Goal: Information Seeking & Learning: Learn about a topic

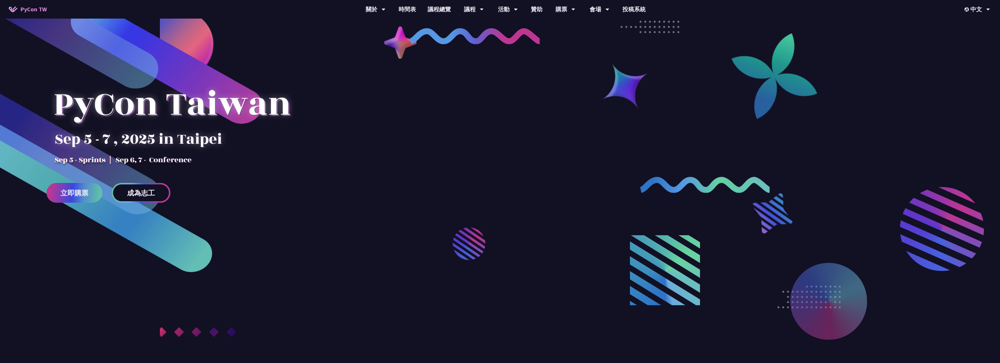
click at [158, 194] on link "成為志工" at bounding box center [141, 193] width 59 height 20
click at [537, 7] on link "贊助" at bounding box center [536, 9] width 23 height 19
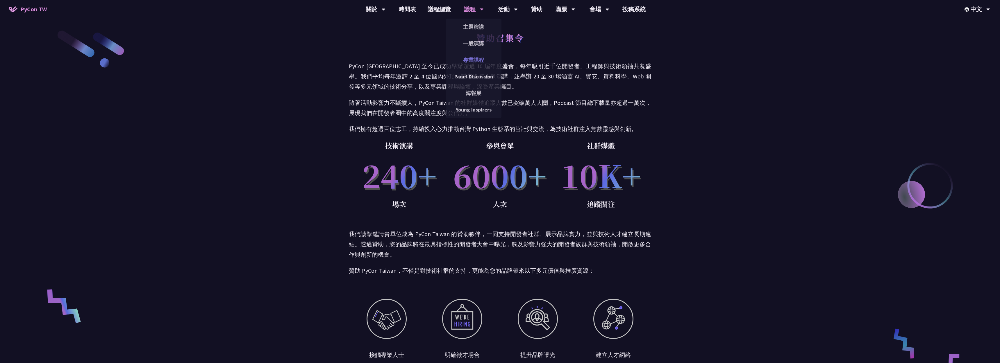
click at [464, 60] on link "專業課程" at bounding box center [474, 60] width 56 height 14
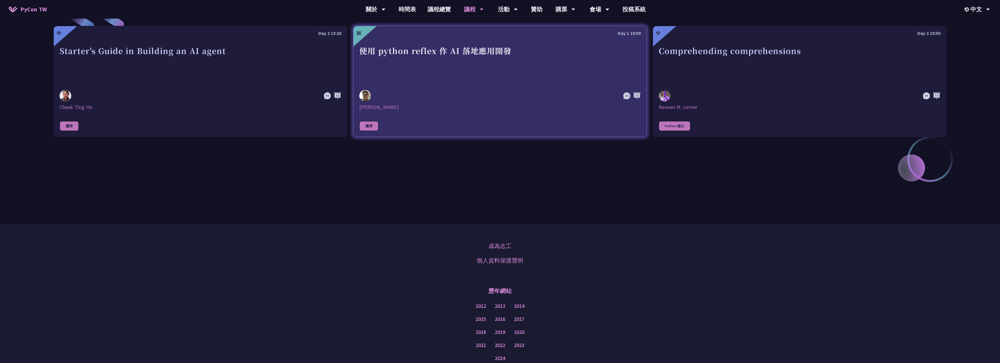
scroll to position [336, 0]
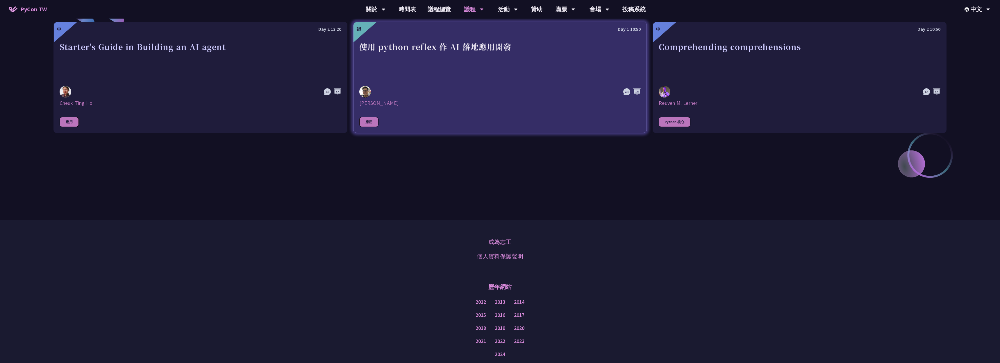
click at [434, 86] on div at bounding box center [457, 92] width 197 height 12
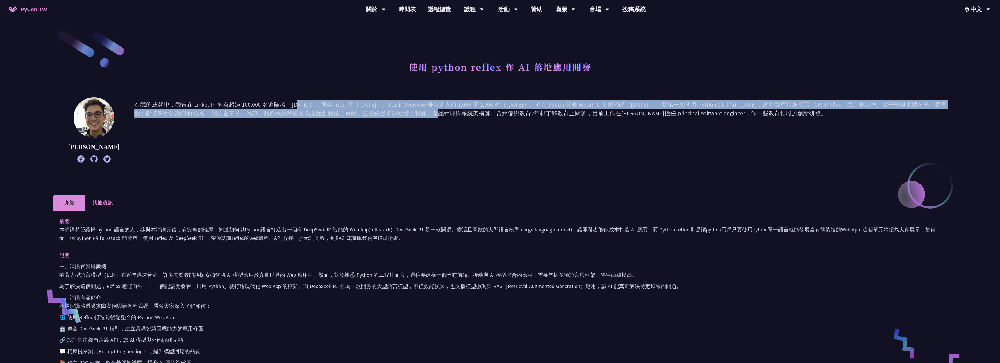
drag, startPoint x: 217, startPoint y: 106, endPoint x: 291, endPoint y: 115, distance: 74.7
click at [290, 115] on p "在我的成就中，我曾在 LinkedIn 擁有超過 100,000 名追隨者（2017 年）、獲得 Intel 獎（2018 年）、Stack Overflow…" at bounding box center [540, 130] width 812 height 60
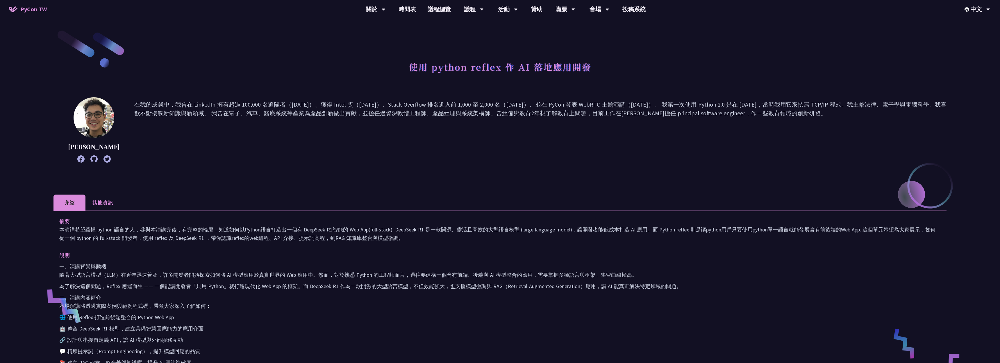
click at [288, 125] on p "在我的成就中，我曾在 LinkedIn 擁有超過 100,000 名追隨者（2017 年）、獲得 Intel 獎（2018 年）、Stack Overflow…" at bounding box center [540, 130] width 812 height 60
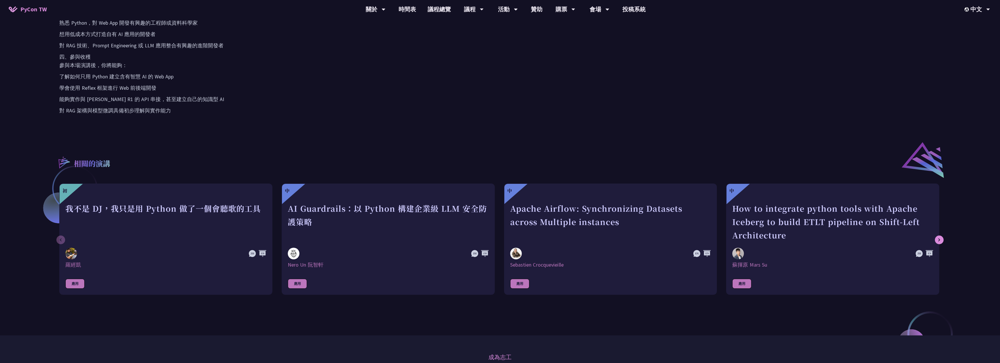
scroll to position [376, 0]
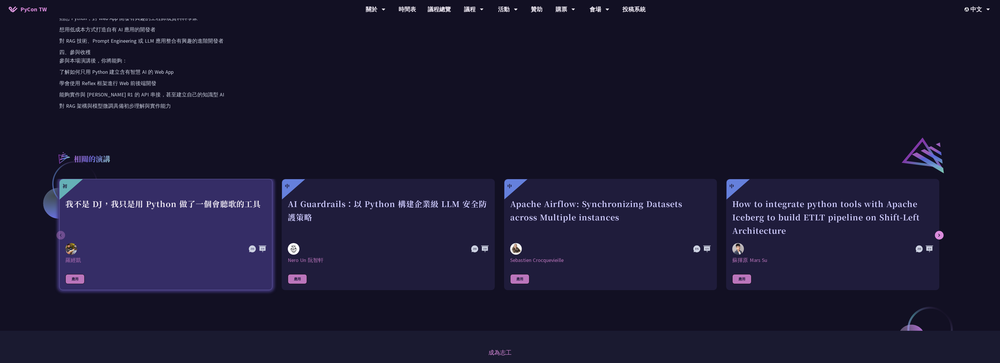
click at [156, 202] on div "我不是 DJ，我只是用 Python 做了一個會聽歌的工具" at bounding box center [165, 217] width 201 height 40
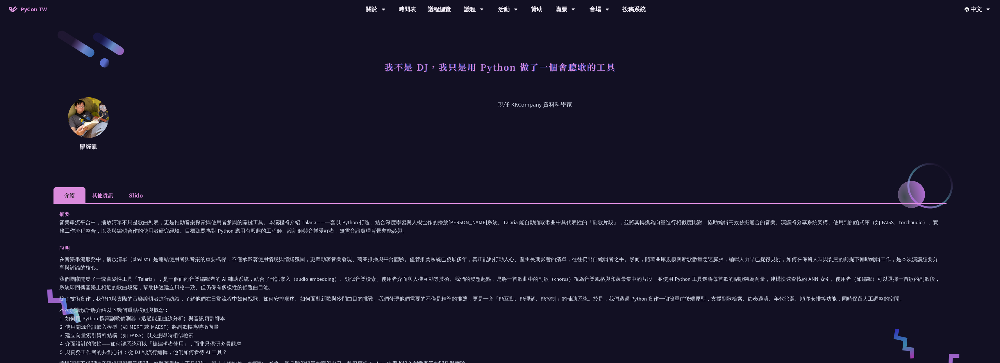
click at [108, 197] on li "其他資訊" at bounding box center [102, 195] width 34 height 16
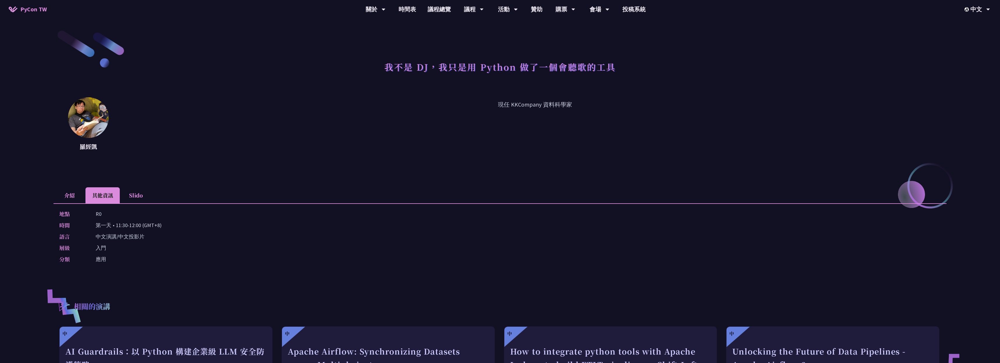
click at [141, 198] on li "Slido" at bounding box center [136, 195] width 32 height 16
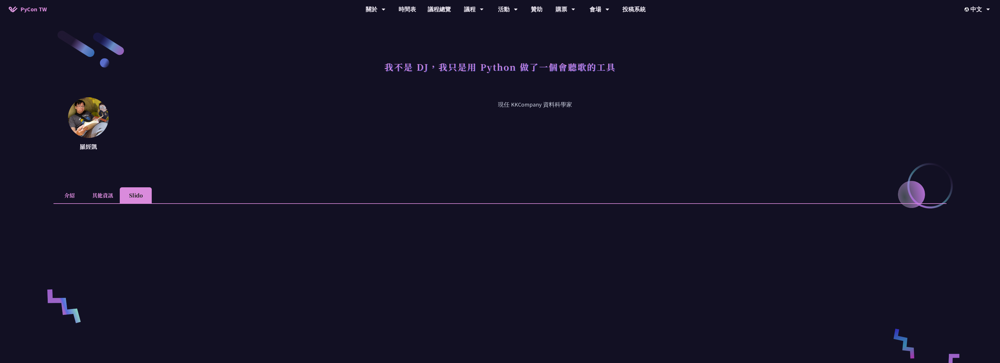
click at [106, 203] on li "其他資訊" at bounding box center [102, 195] width 34 height 16
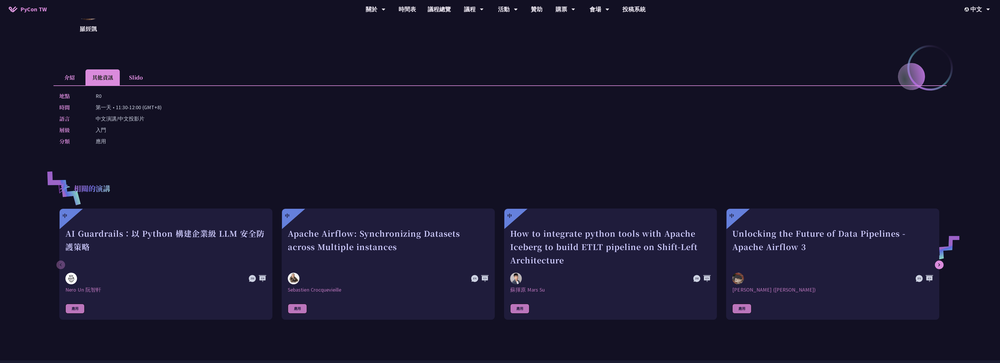
scroll to position [120, 0]
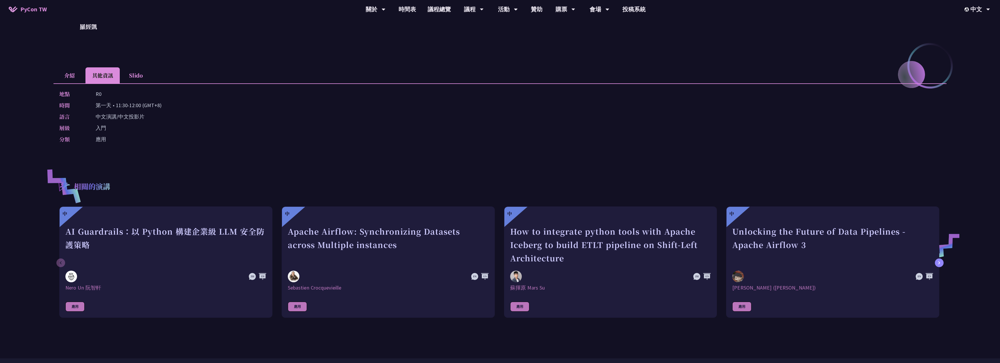
click at [940, 263] on div at bounding box center [939, 263] width 9 height 9
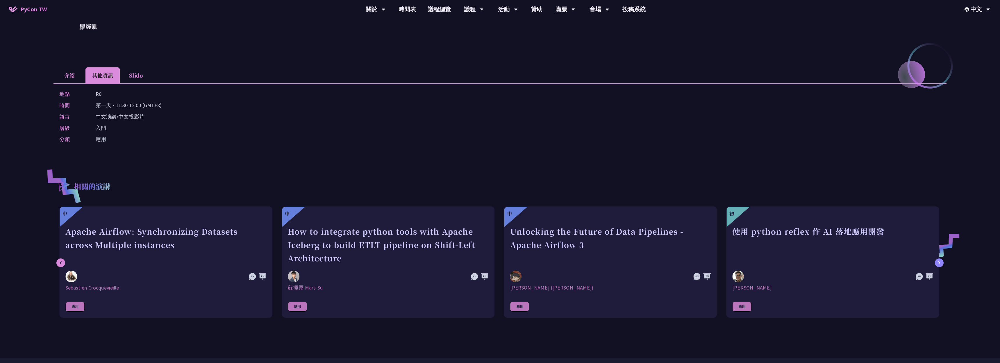
click at [940, 263] on div at bounding box center [939, 263] width 9 height 9
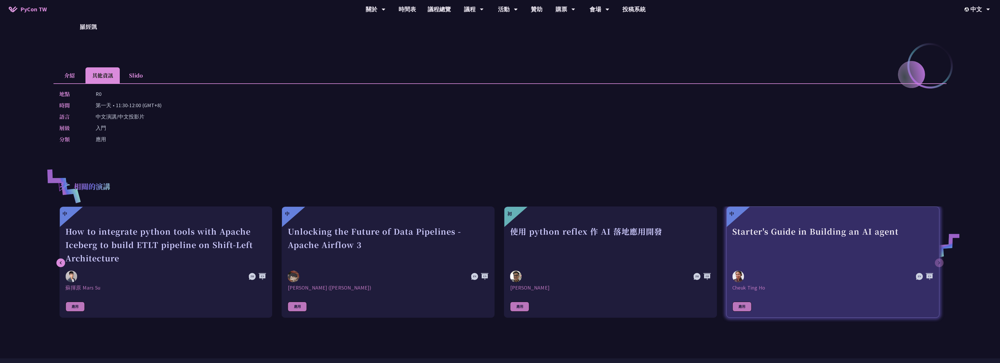
click at [938, 263] on link "中 Starter's Guide in Building an AI agent Cheuk Ting Ho 應用" at bounding box center [832, 262] width 213 height 111
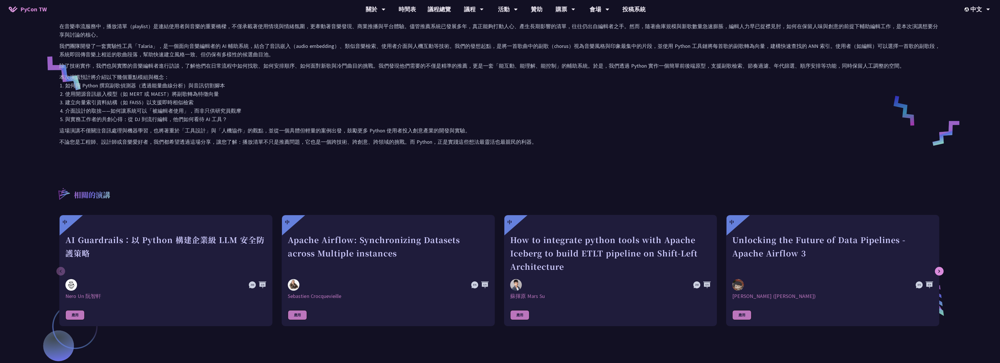
scroll to position [238, 0]
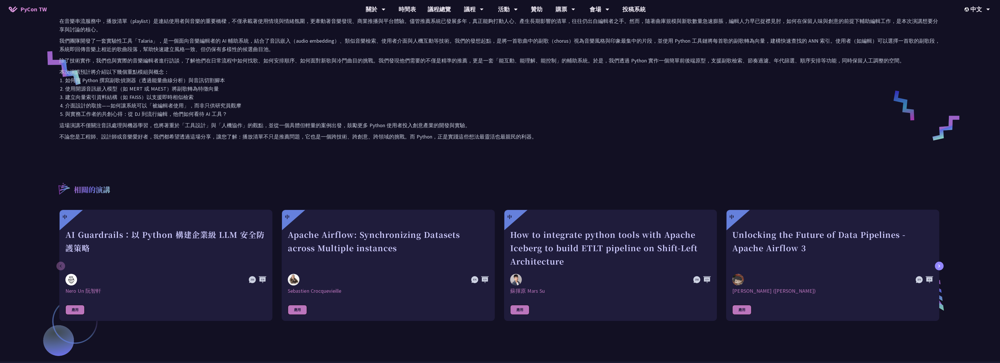
click at [943, 265] on div at bounding box center [939, 266] width 9 height 9
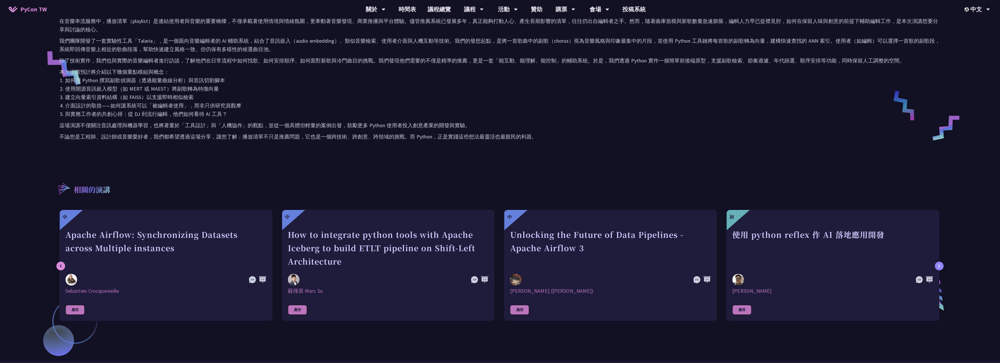
click at [943, 265] on div at bounding box center [939, 266] width 9 height 9
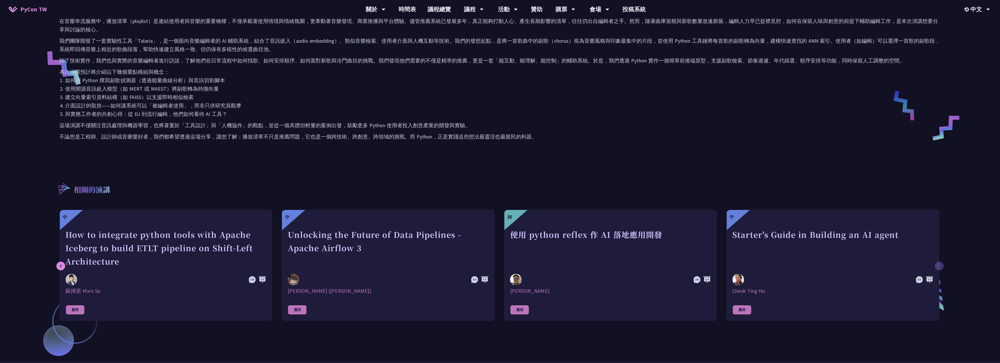
click at [943, 265] on div "中 AI Guardrails：以 Python 構建企業級 LLM 安全防護策略 Nero Un 阮智軒 應用 中 Apache Airflow: Sync…" at bounding box center [499, 268] width 893 height 117
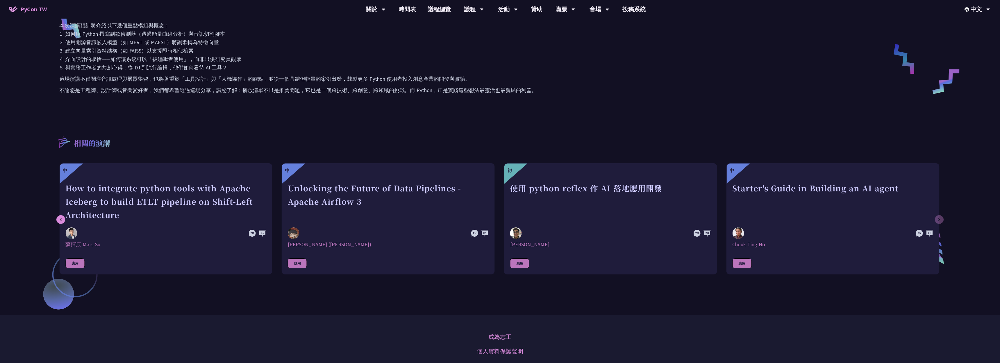
scroll to position [315, 0]
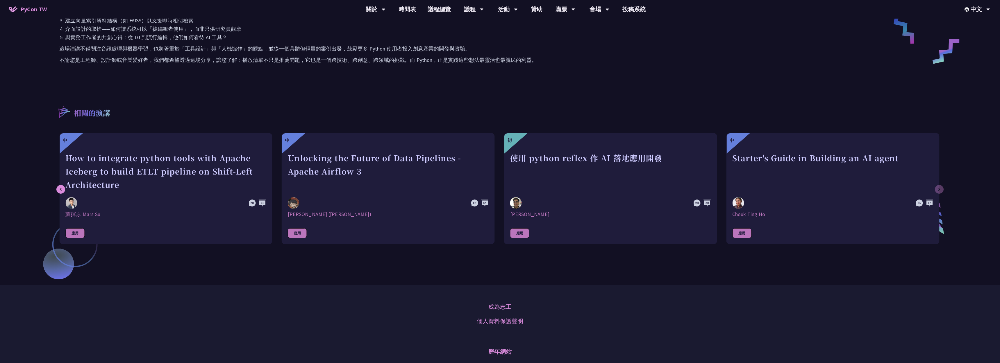
click at [940, 189] on div "中 AI Guardrails：以 Python 構建企業級 LLM 安全防護策略 Nero Un 阮智軒 應用 中 Apache Airflow: Sync…" at bounding box center [499, 191] width 893 height 117
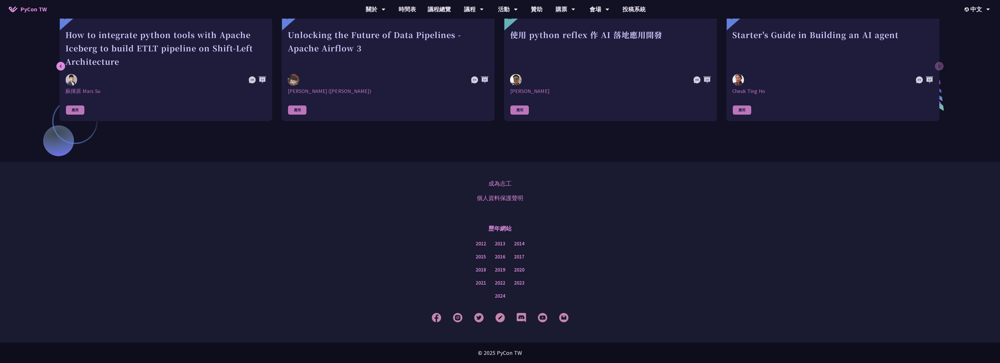
scroll to position [438, 0]
click at [61, 65] on icon at bounding box center [61, 66] width 2 height 3
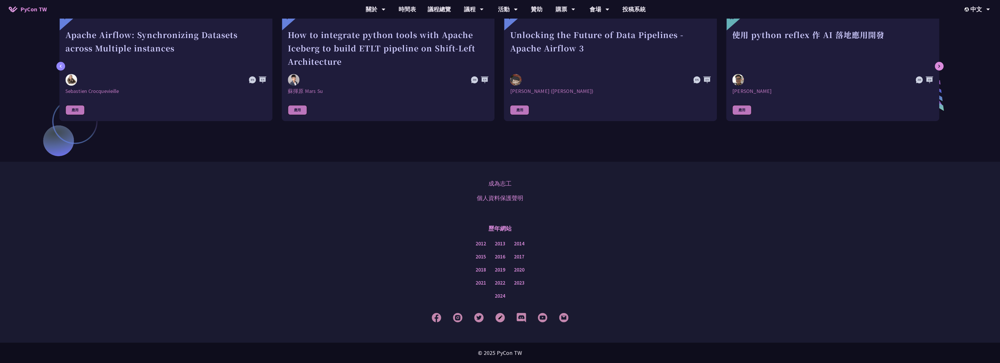
click at [61, 65] on icon at bounding box center [61, 66] width 2 height 3
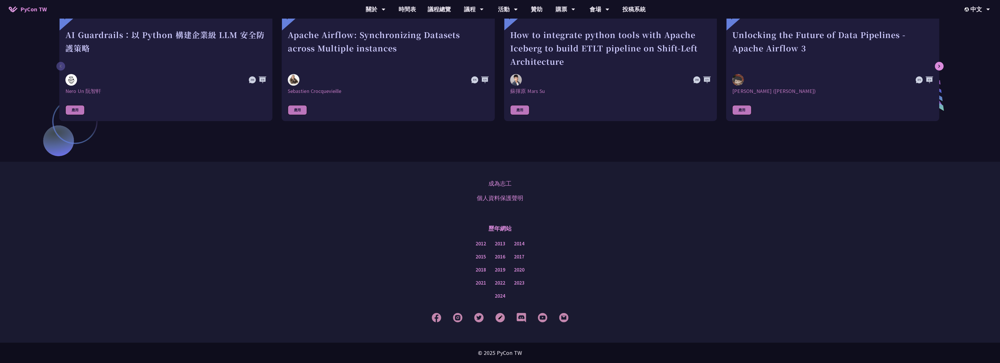
click at [61, 65] on link "中 AI Guardrails：以 Python 構建企業級 LLM 安全防護策略 Nero Un 阮智軒 應用" at bounding box center [165, 65] width 213 height 111
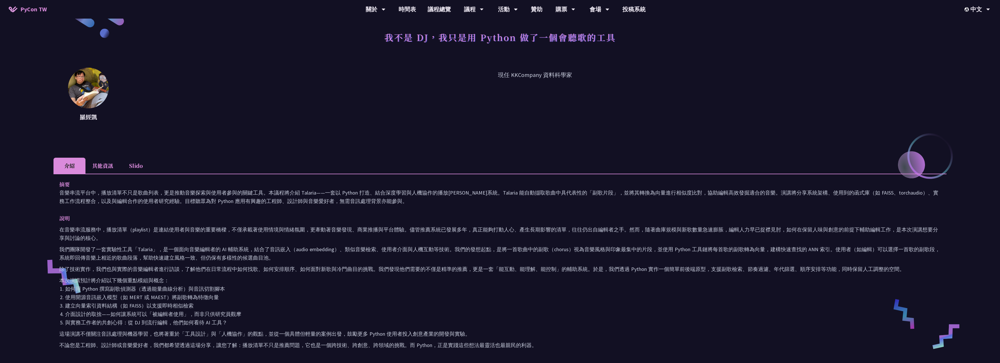
scroll to position [26, 0]
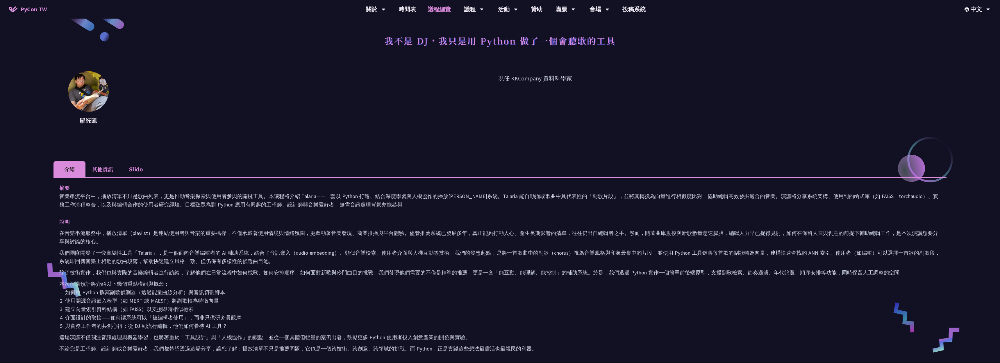
click at [442, 10] on link "議程總覽" at bounding box center [439, 9] width 35 height 19
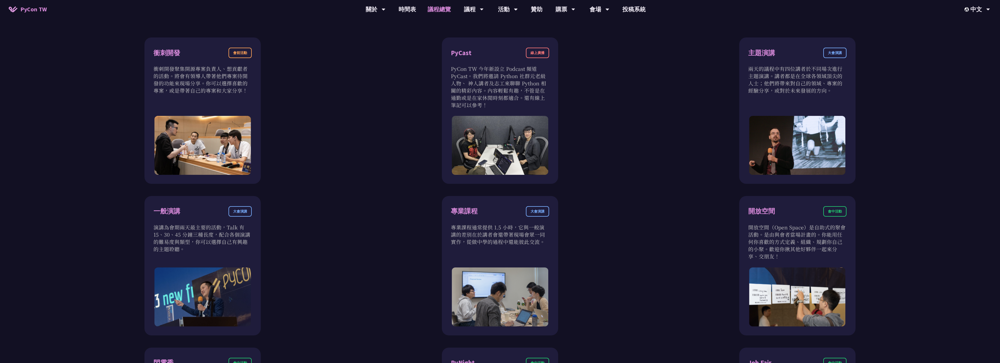
scroll to position [299, 0]
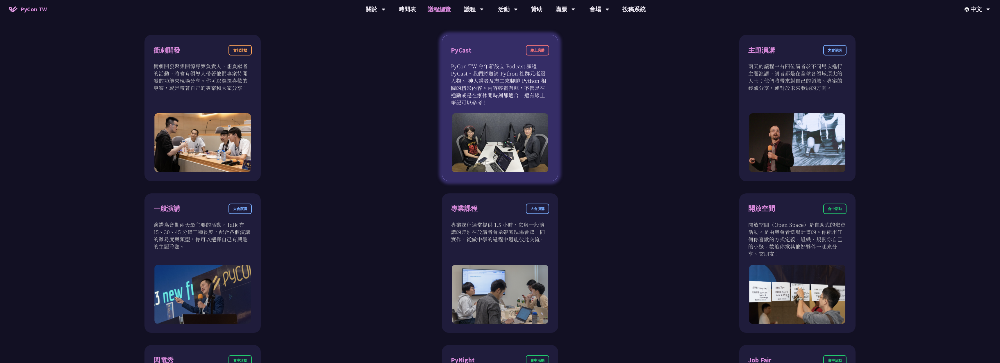
click at [468, 78] on p "PyCon TW 今年新設立 Podcast 頻道 PyCast。我們將邀請 Python 社群元老級人物、 神人講者及志工來聊聊 Python 相關的精彩內…" at bounding box center [500, 84] width 98 height 44
click at [506, 74] on p "PyCon TW 今年新設立 Podcast 頻道 PyCast。我們將邀請 Python 社群元老級人物、 神人講者及志工來聊聊 Python 相關的精彩內…" at bounding box center [500, 84] width 98 height 44
click at [537, 51] on div "線上廣播" at bounding box center [537, 50] width 23 height 10
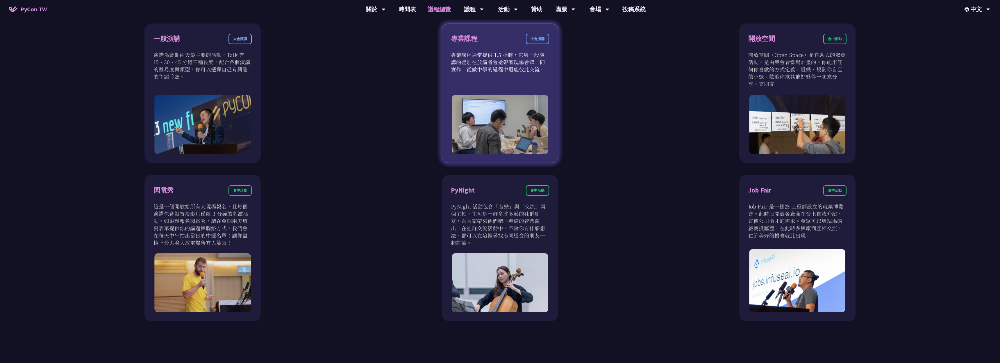
scroll to position [468, 0]
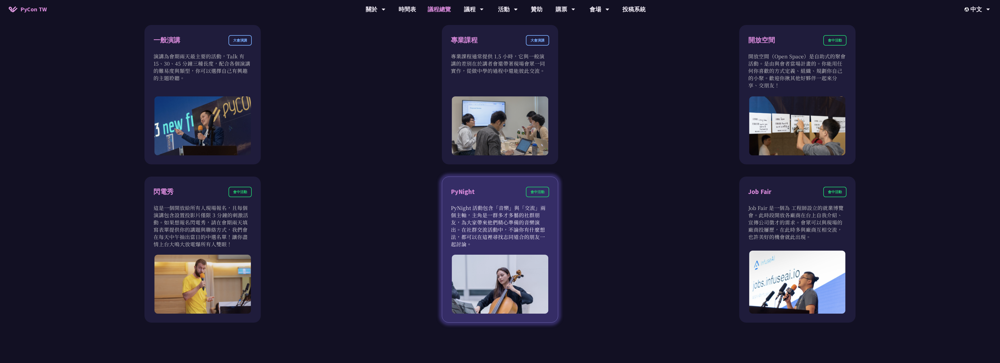
click at [481, 233] on p "PyNight 活動包含「音樂」與「交流」兩個主軸，主角是一群多才多藝的社群朋友，為大家帶來他們精心準備的音樂演出。在社群交流活動中，不論你有什麼想法，都可以…" at bounding box center [500, 226] width 98 height 44
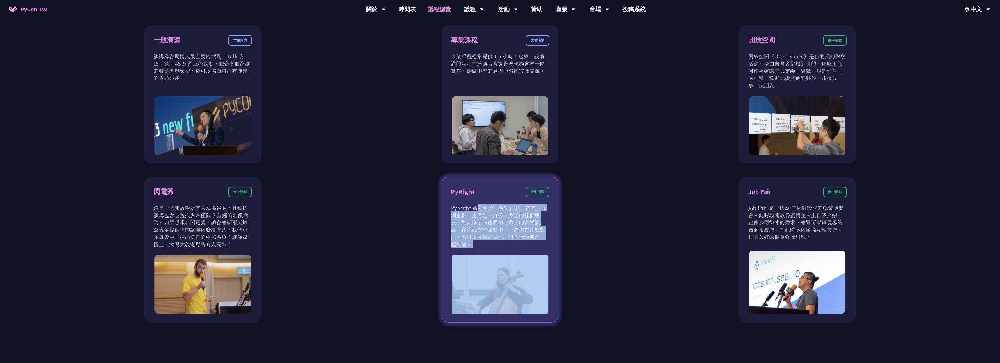
click at [521, 200] on div "PyNight 會中活動" at bounding box center [500, 195] width 98 height 17
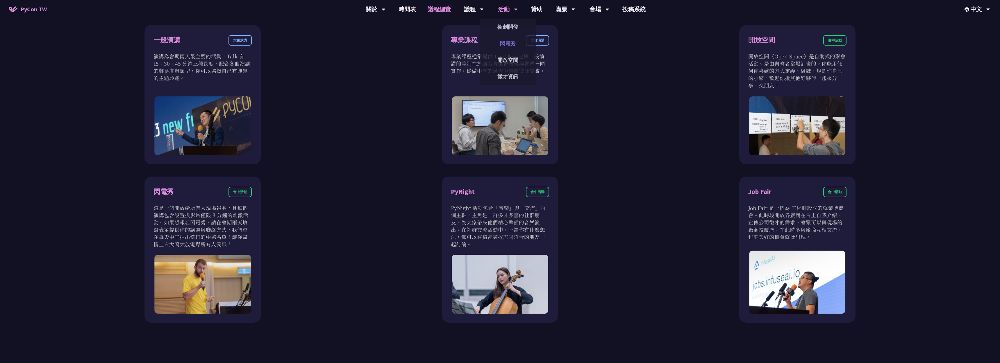
click at [503, 44] on link "閃電秀" at bounding box center [508, 44] width 56 height 14
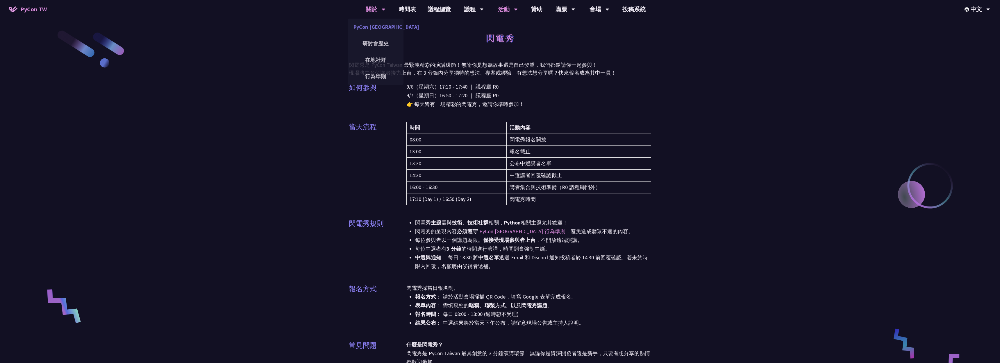
click at [372, 29] on link "PyCon [GEOGRAPHIC_DATA]" at bounding box center [376, 27] width 56 height 14
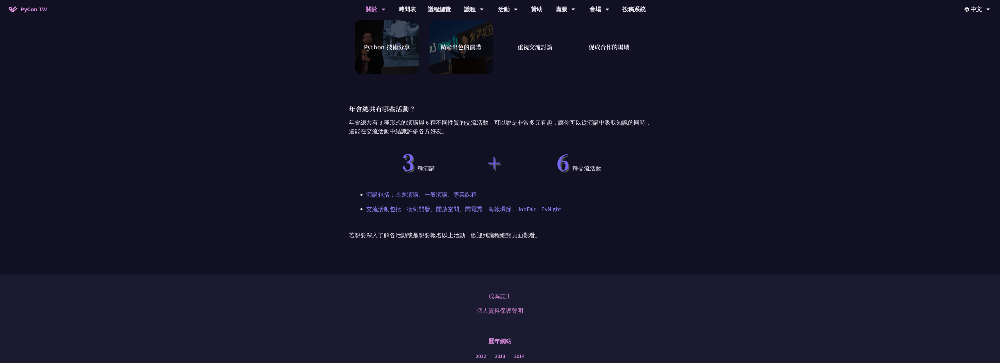
scroll to position [350, 0]
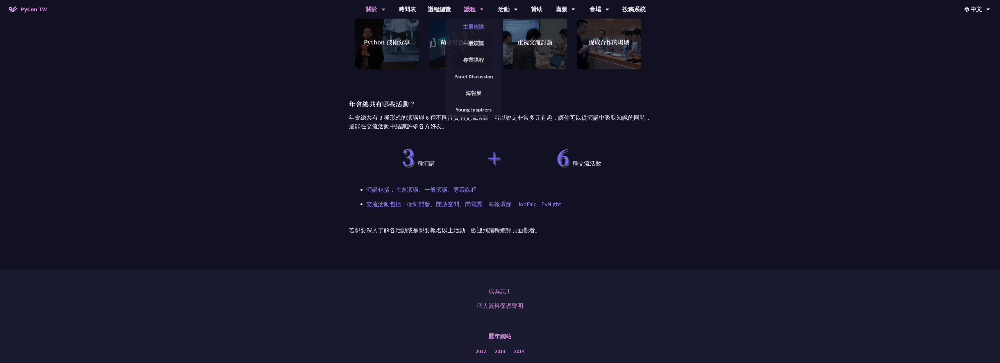
click at [473, 24] on link "主題演講" at bounding box center [474, 27] width 56 height 14
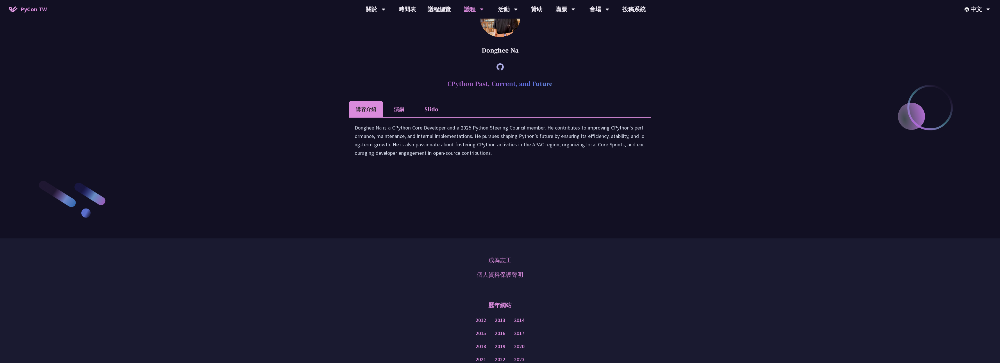
scroll to position [868, 0]
click at [397, 117] on li "演講" at bounding box center [399, 109] width 32 height 16
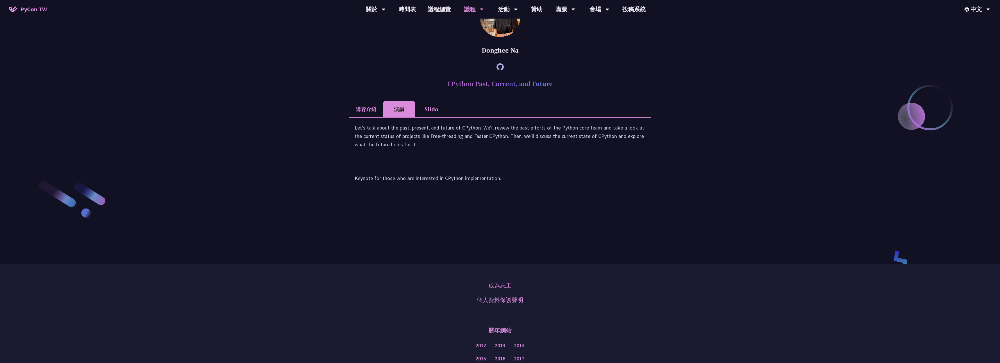
click at [364, 117] on li "講者介紹" at bounding box center [366, 109] width 34 height 16
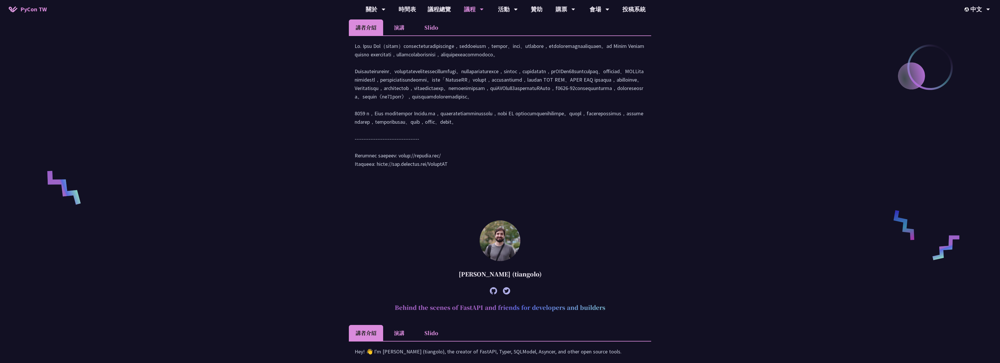
scroll to position [226, 0]
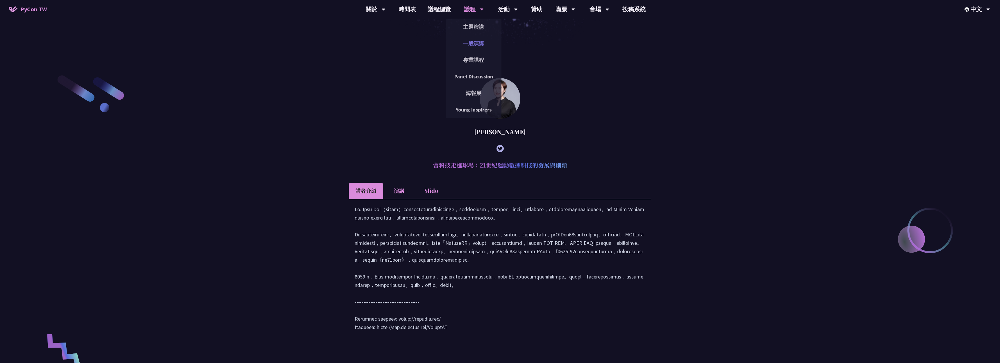
click at [478, 43] on link "一般演講" at bounding box center [474, 44] width 56 height 14
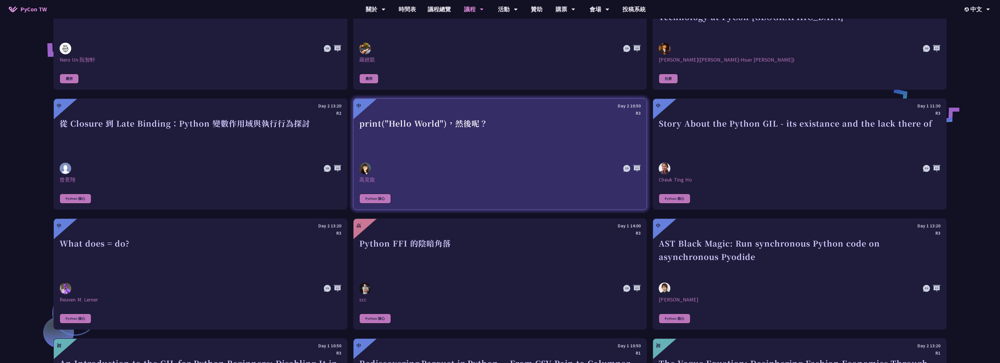
click at [492, 156] on div "print("Hello World")，然後呢？" at bounding box center [500, 137] width 282 height 40
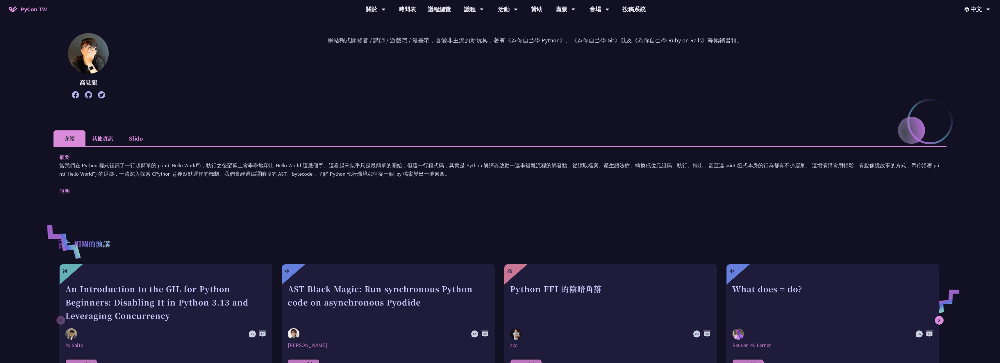
click at [131, 132] on li "Slido" at bounding box center [136, 139] width 32 height 16
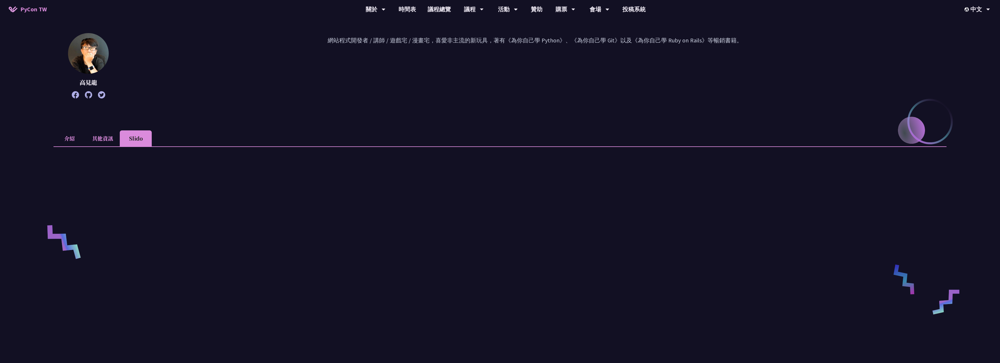
click at [107, 134] on li "其他資訊" at bounding box center [102, 139] width 34 height 16
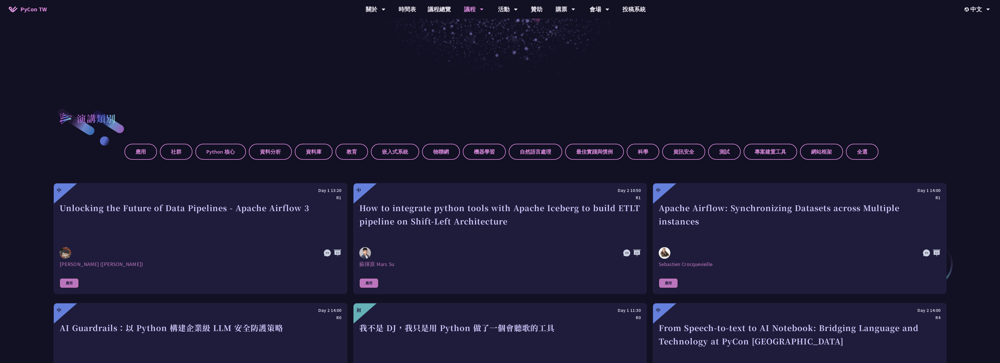
scroll to position [225, 0]
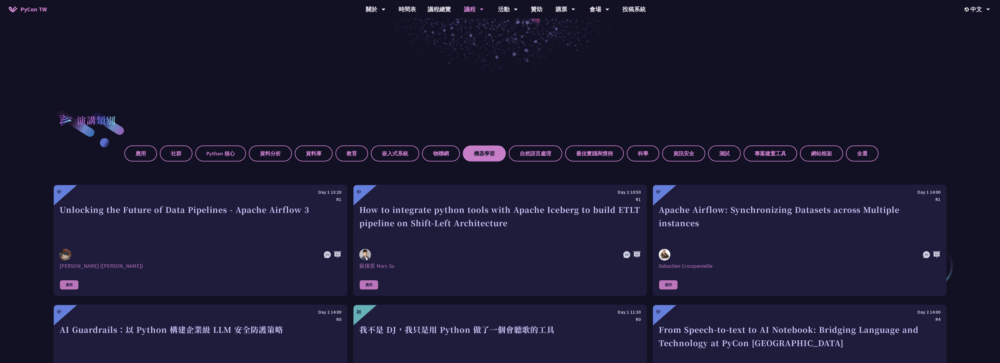
click at [486, 149] on label "機器學習" at bounding box center [484, 154] width 43 height 16
click at [0, 0] on input "機器學習" at bounding box center [0, 0] width 0 height 0
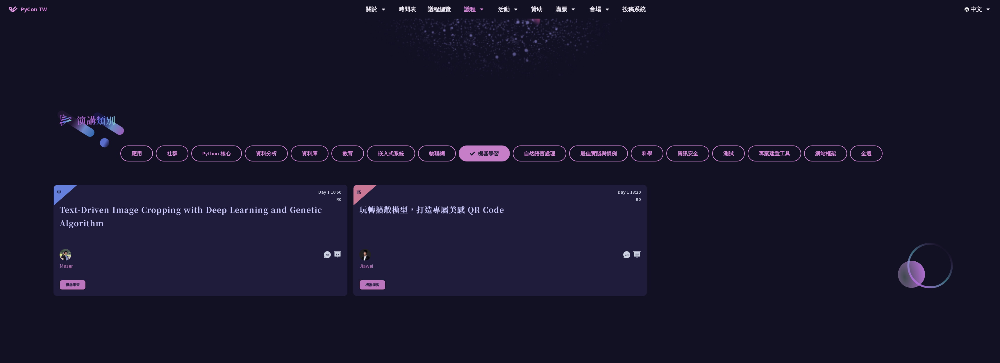
click at [486, 149] on label "機器學習" at bounding box center [484, 154] width 51 height 16
click at [0, 0] on input "機器學習" at bounding box center [0, 0] width 0 height 0
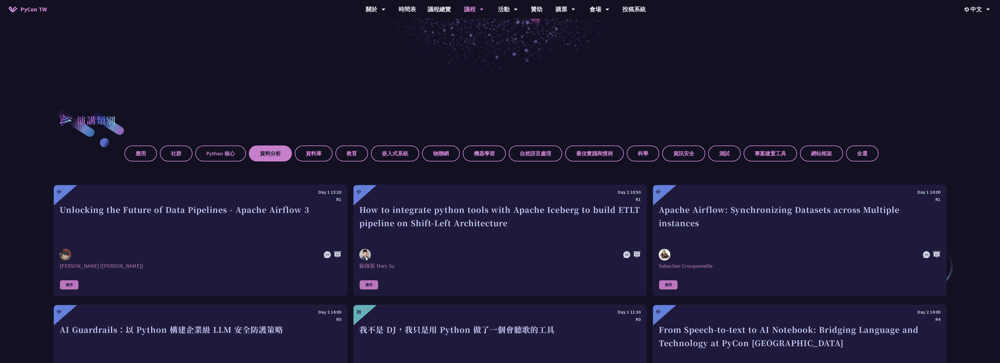
click at [271, 156] on label "資料分析" at bounding box center [270, 154] width 43 height 16
click at [0, 0] on input "資料分析" at bounding box center [0, 0] width 0 height 0
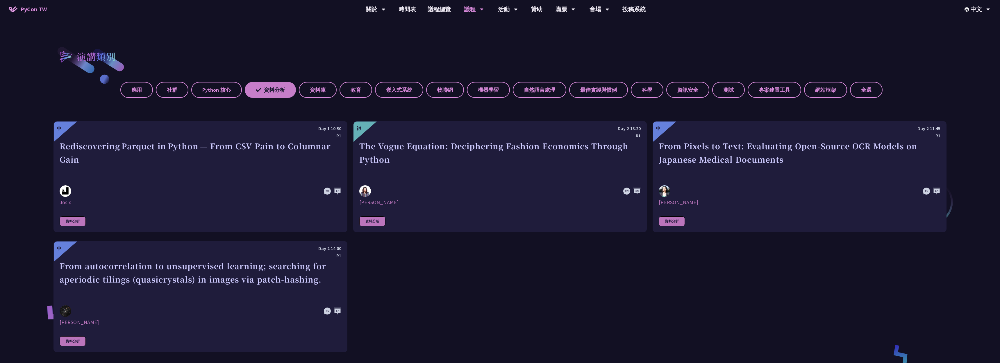
scroll to position [292, 0]
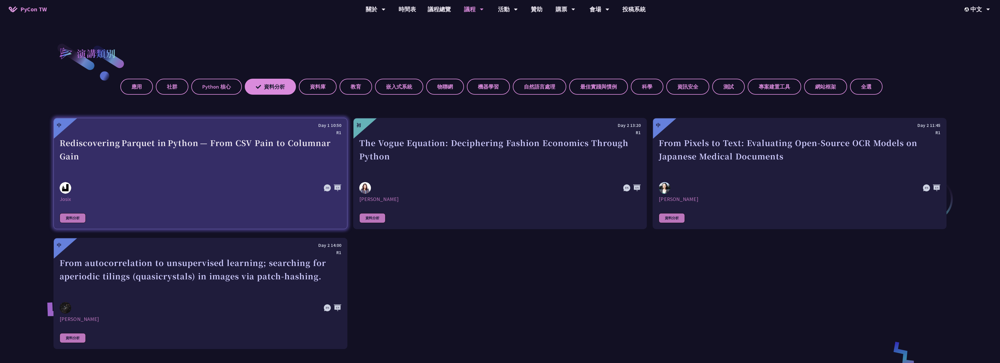
click at [271, 156] on div "Rediscovering Parquet in Python — From CSV Pain to Columnar Gain" at bounding box center [201, 156] width 282 height 40
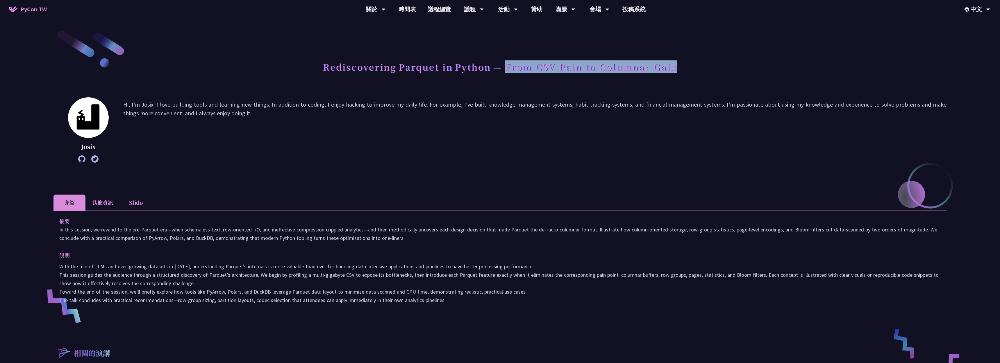
drag, startPoint x: 503, startPoint y: 64, endPoint x: 709, endPoint y: 70, distance: 205.9
click at [710, 71] on div "Rediscovering Parquet in Python — From CSV Pain to Columnar Gain" at bounding box center [499, 73] width 893 height 31
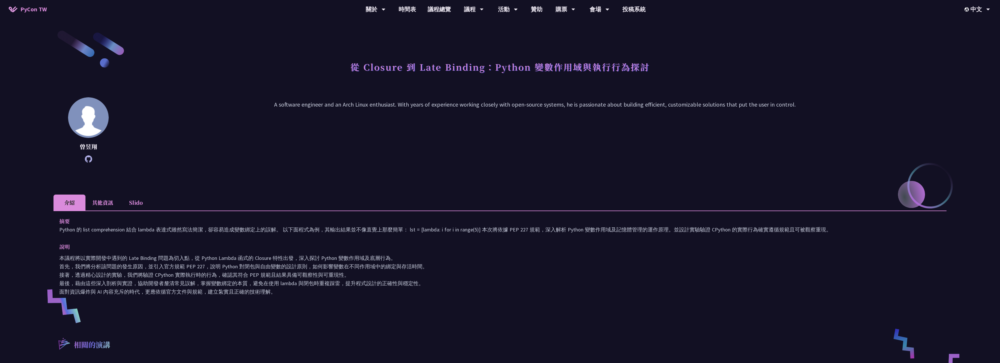
click at [107, 203] on li "其他資訊" at bounding box center [102, 203] width 34 height 16
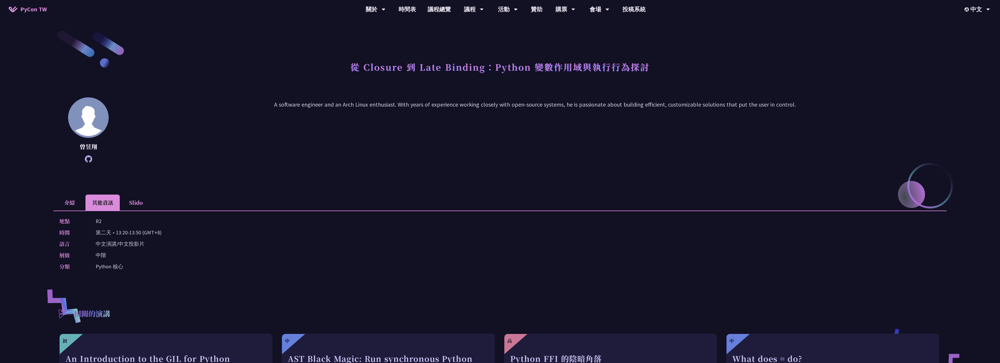
click at [137, 200] on li "Slido" at bounding box center [136, 203] width 32 height 16
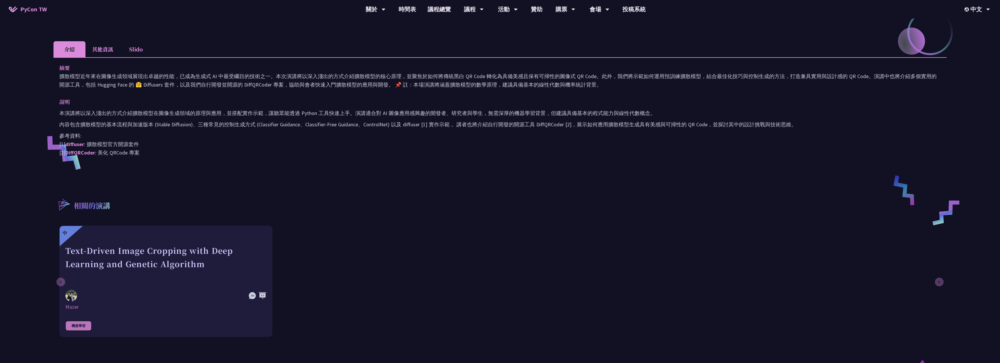
scroll to position [153, 0]
click at [104, 51] on li "其他資訊" at bounding box center [102, 49] width 34 height 16
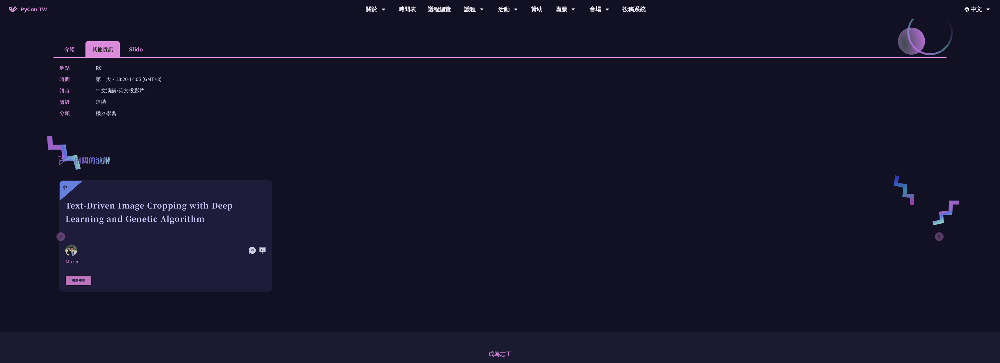
click at [141, 50] on li "Slido" at bounding box center [136, 49] width 32 height 16
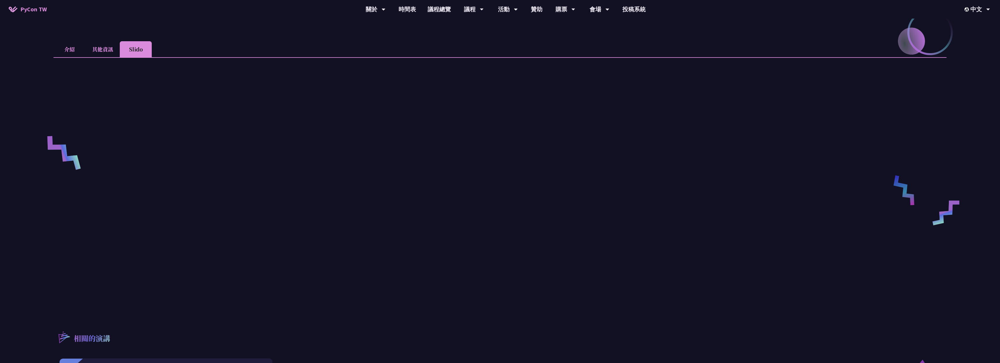
click at [72, 49] on li "介紹" at bounding box center [69, 49] width 32 height 16
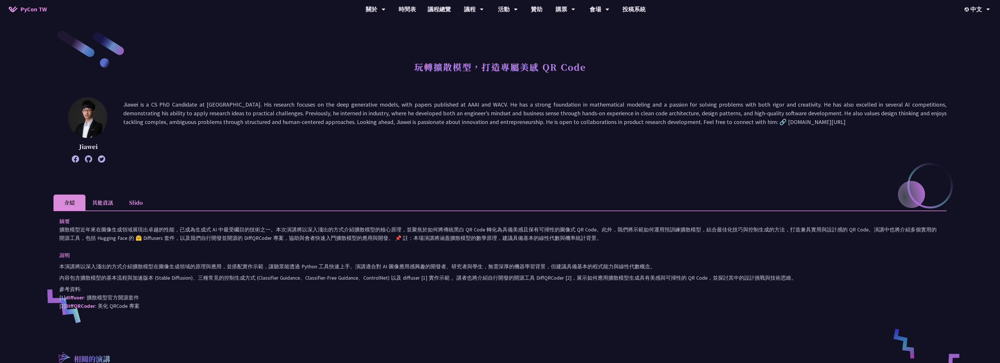
scroll to position [0, 0]
click at [90, 158] on icon at bounding box center [88, 159] width 7 height 7
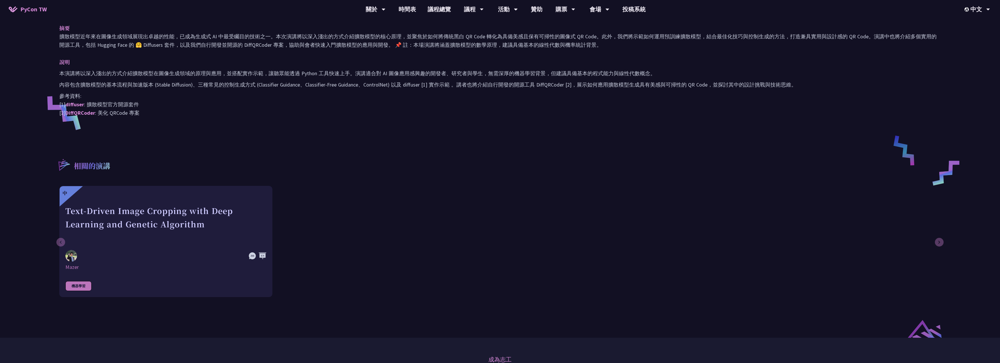
scroll to position [194, 0]
